Goal: Find specific page/section: Find specific page/section

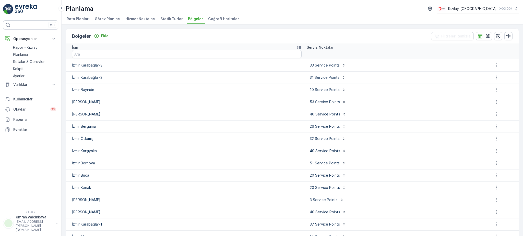
click at [30, 220] on p "emrah.yalcinkaya" at bounding box center [35, 217] width 38 height 5
click at [29, 217] on div "Çıkış Yap" at bounding box center [30, 214] width 53 height 7
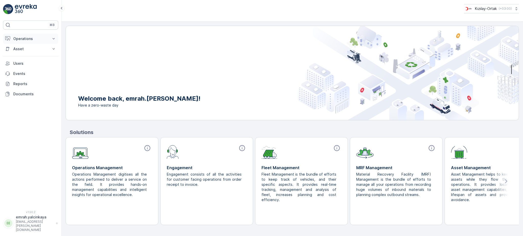
click at [34, 40] on p "Operations" at bounding box center [30, 38] width 35 height 5
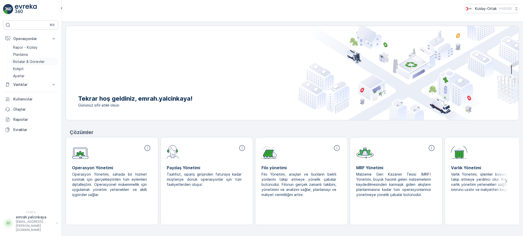
click at [31, 63] on p "Rotalar & Görevler" at bounding box center [29, 61] width 32 height 5
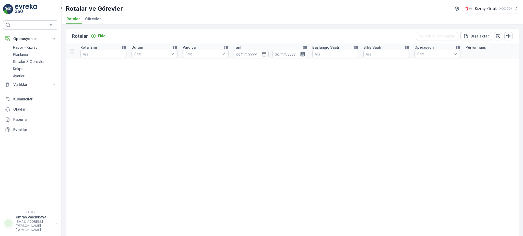
click at [93, 20] on span "Görevler" at bounding box center [93, 18] width 16 height 5
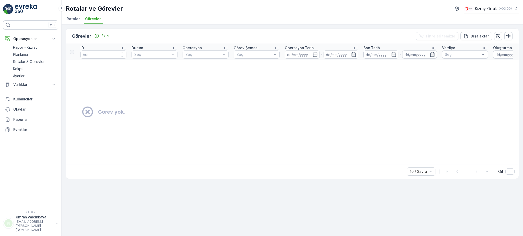
click at [78, 18] on span "Rotalar" at bounding box center [73, 18] width 13 height 5
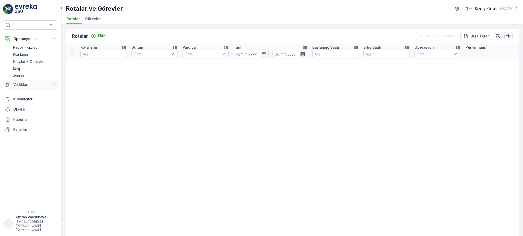
click at [15, 85] on p "Varlıklar" at bounding box center [30, 84] width 35 height 5
click at [19, 47] on p "Rapor - Kızılay" at bounding box center [25, 47] width 25 height 5
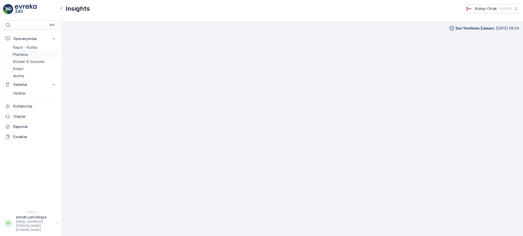
click at [23, 55] on p "Planlama" at bounding box center [20, 54] width 15 height 5
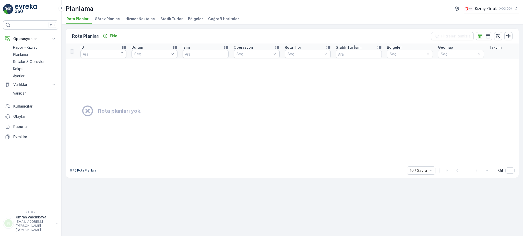
click at [171, 21] on span "Statik Turlar" at bounding box center [171, 18] width 22 height 5
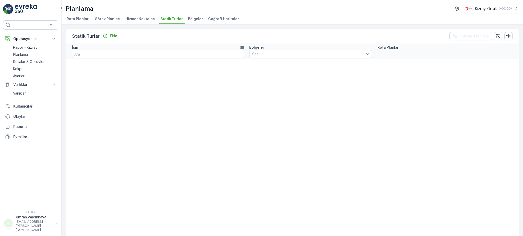
click at [191, 17] on span "Bölgeler" at bounding box center [195, 18] width 15 height 5
click at [219, 19] on span "Coğrafi Haritalar" at bounding box center [223, 18] width 31 height 5
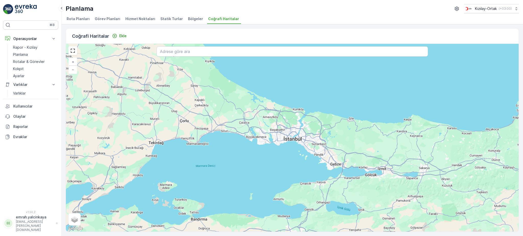
click at [77, 18] on span "Rota Planları" at bounding box center [78, 18] width 23 height 5
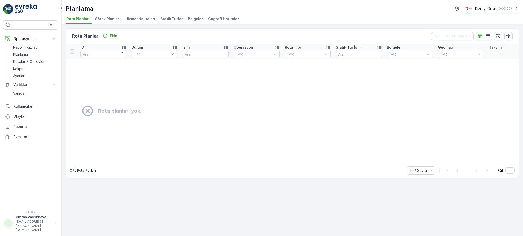
click at [23, 228] on p "emrah.yalcinkaya@kizilay.com.tr" at bounding box center [35, 226] width 38 height 12
click at [34, 215] on div "Çıkış Yap" at bounding box center [30, 214] width 53 height 7
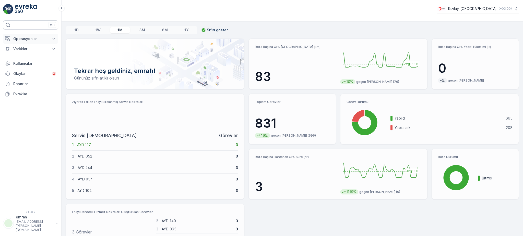
click at [24, 36] on p "Operasyonlar" at bounding box center [30, 38] width 35 height 5
click at [20, 54] on p "Planlama" at bounding box center [20, 54] width 15 height 5
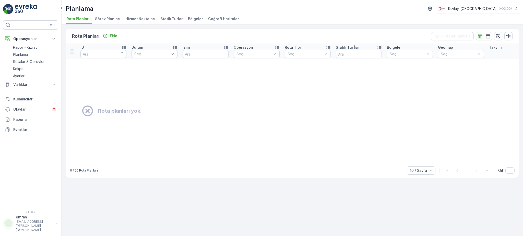
click at [165, 19] on span "Statik Turlar" at bounding box center [171, 18] width 22 height 5
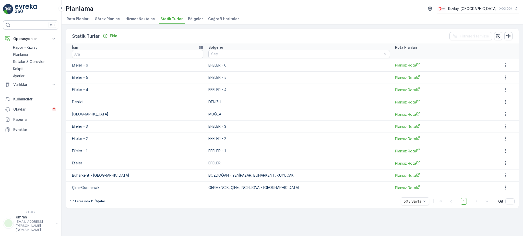
click at [188, 20] on span "Bölgeler" at bounding box center [195, 18] width 15 height 5
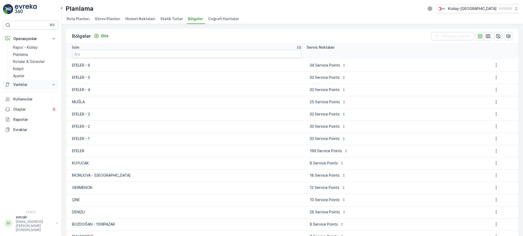
click at [16, 85] on p "Varlıklar" at bounding box center [30, 84] width 35 height 5
click at [16, 93] on p "Varlıklar" at bounding box center [19, 93] width 13 height 5
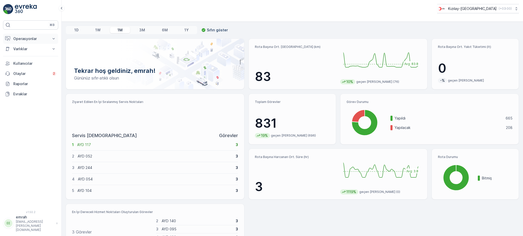
click at [31, 41] on p "Operasyonlar" at bounding box center [30, 38] width 35 height 5
click at [25, 54] on p "Planlama" at bounding box center [20, 54] width 15 height 5
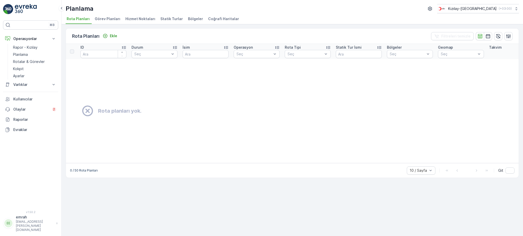
click at [188, 18] on span "Bölgeler" at bounding box center [195, 18] width 15 height 5
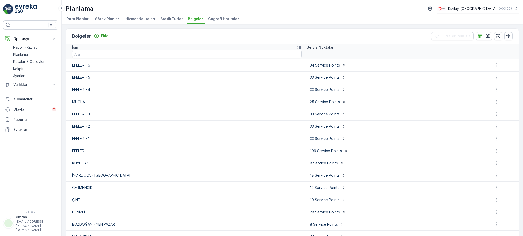
click at [165, 19] on span "Statik Turlar" at bounding box center [171, 18] width 22 height 5
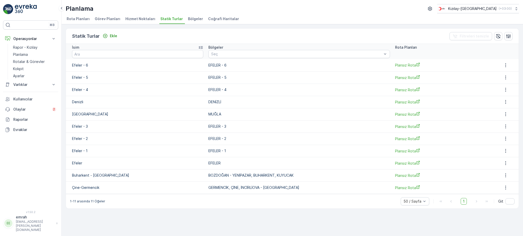
click at [23, 228] on p "emrah.yalcinkaya@kızılay.com" at bounding box center [35, 226] width 38 height 12
click at [33, 214] on div "Çıkış Yap" at bounding box center [30, 214] width 53 height 7
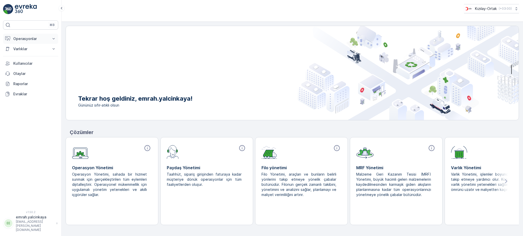
click at [19, 39] on p "Operasyonlar" at bounding box center [30, 38] width 35 height 5
click at [24, 62] on p "Rotalar & Görevler" at bounding box center [29, 61] width 32 height 5
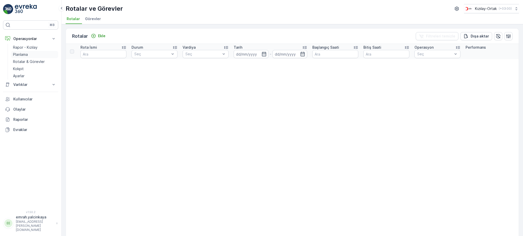
click at [23, 55] on p "Planlama" at bounding box center [20, 54] width 15 height 5
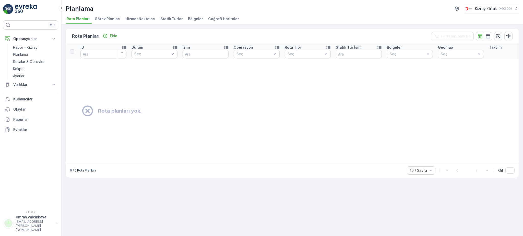
click at [165, 20] on span "Statik Turlar" at bounding box center [171, 18] width 22 height 5
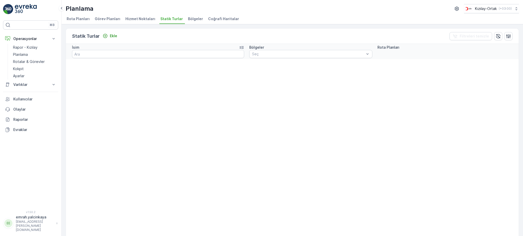
click at [193, 19] on span "Bölgeler" at bounding box center [195, 18] width 15 height 5
click at [219, 20] on span "Coğrafi Haritalar" at bounding box center [223, 18] width 31 height 5
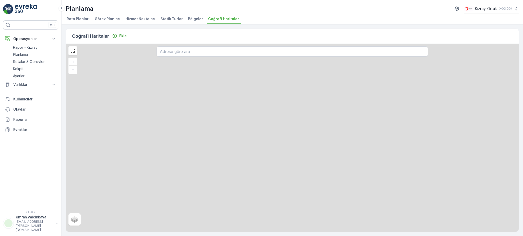
click at [98, 19] on span "Görev Planları" at bounding box center [108, 18] width 26 height 5
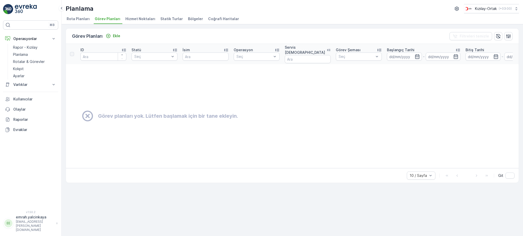
click at [75, 20] on span "Rota Planları" at bounding box center [78, 18] width 23 height 5
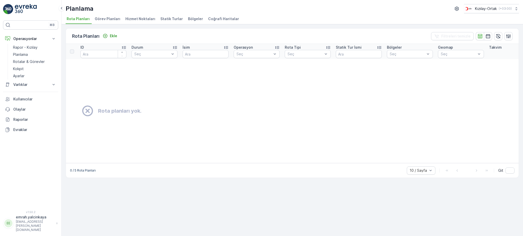
click at [144, 16] on span "Hizmet Noktaları" at bounding box center [140, 18] width 30 height 5
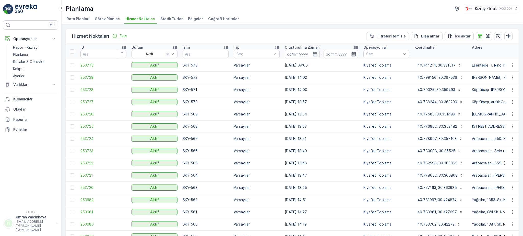
click at [169, 19] on span "Statik Turlar" at bounding box center [171, 18] width 22 height 5
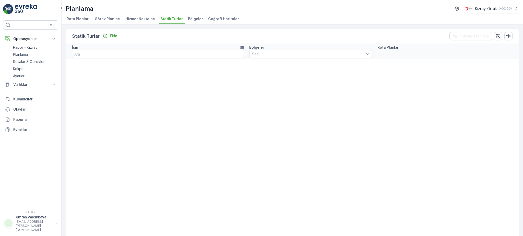
click at [191, 18] on span "Bölgeler" at bounding box center [195, 18] width 15 height 5
click at [138, 19] on span "Hizmet Noktaları" at bounding box center [140, 18] width 30 height 5
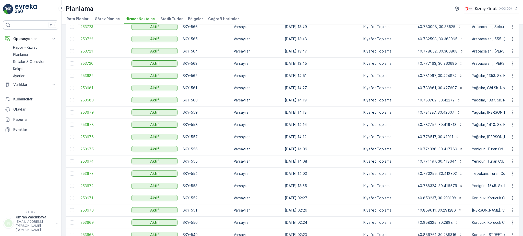
scroll to position [14, 0]
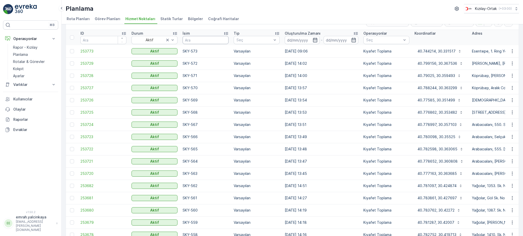
click at [198, 42] on input "text" at bounding box center [206, 40] width 46 height 8
type input "[DEMOGRAPHIC_DATA]"
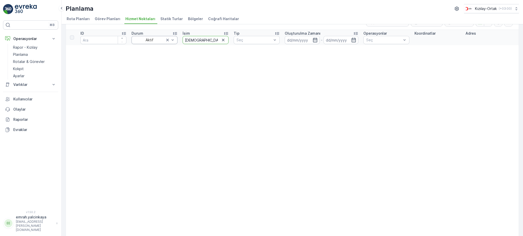
drag, startPoint x: 199, startPoint y: 39, endPoint x: 142, endPoint y: 40, distance: 56.9
click at [142, 40] on tr "ID Durum Aktif İsim İZM Tip Seç Oluşturulma Zamanı - Operasyonlar Seç Koordinat…" at bounding box center [434, 37] width 737 height 15
type input "IZM"
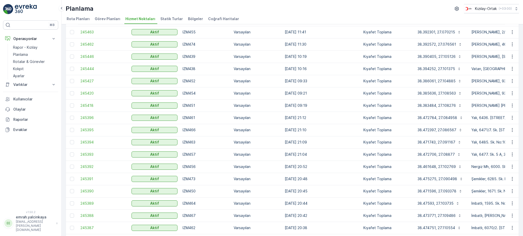
scroll to position [456, 0]
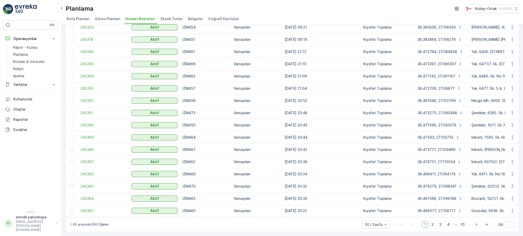
click at [175, 21] on span "Statik Turlar" at bounding box center [171, 18] width 22 height 5
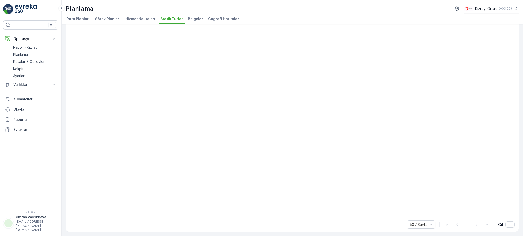
scroll to position [374, 0]
click at [80, 17] on span "Rota Planları" at bounding box center [78, 18] width 23 height 5
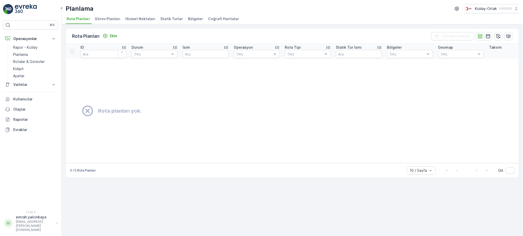
click at [109, 17] on span "Görev Planları" at bounding box center [108, 18] width 26 height 5
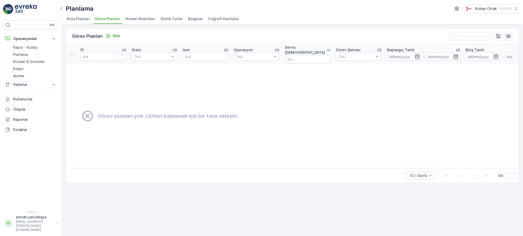
click at [134, 18] on span "Hizmet Noktaları" at bounding box center [140, 18] width 30 height 5
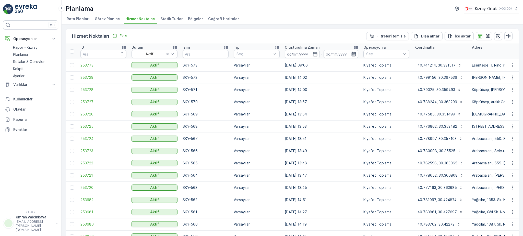
click at [166, 20] on span "Statik Turlar" at bounding box center [171, 18] width 22 height 5
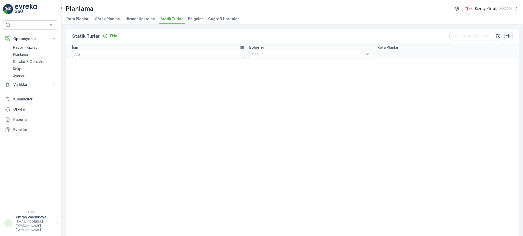
click at [127, 52] on input "text" at bounding box center [158, 54] width 172 height 8
click at [239, 47] on icon at bounding box center [241, 47] width 5 height 5
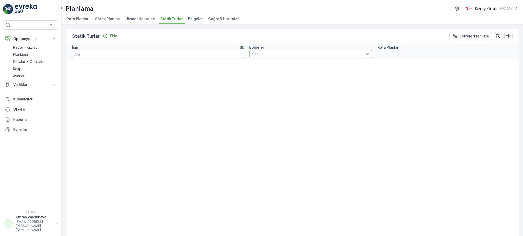
click at [277, 54] on div at bounding box center [307, 54] width 113 height 4
click at [203, 56] on input "text" at bounding box center [158, 54] width 172 height 8
click at [195, 19] on span "Bölgeler" at bounding box center [195, 18] width 15 height 5
click at [507, 35] on icon "button" at bounding box center [508, 36] width 5 height 5
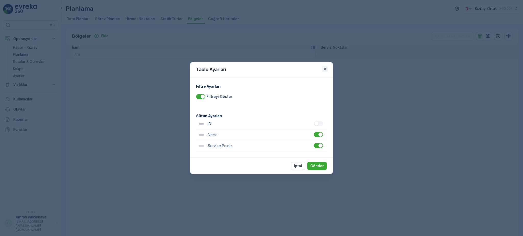
click at [322, 70] on icon "button" at bounding box center [324, 69] width 5 height 5
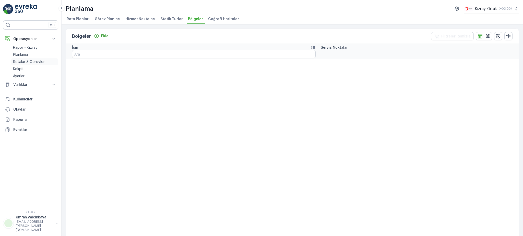
click at [28, 62] on p "Rotalar & Görevler" at bounding box center [29, 61] width 32 height 5
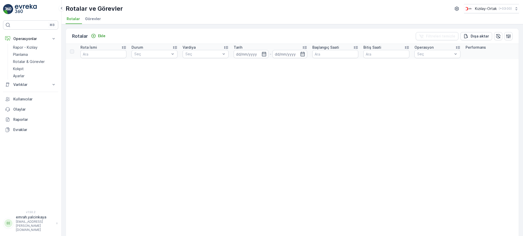
drag, startPoint x: 95, startPoint y: 18, endPoint x: 167, endPoint y: 27, distance: 72.6
click at [95, 18] on span "Görevler" at bounding box center [93, 18] width 16 height 5
